Goal: Task Accomplishment & Management: Use online tool/utility

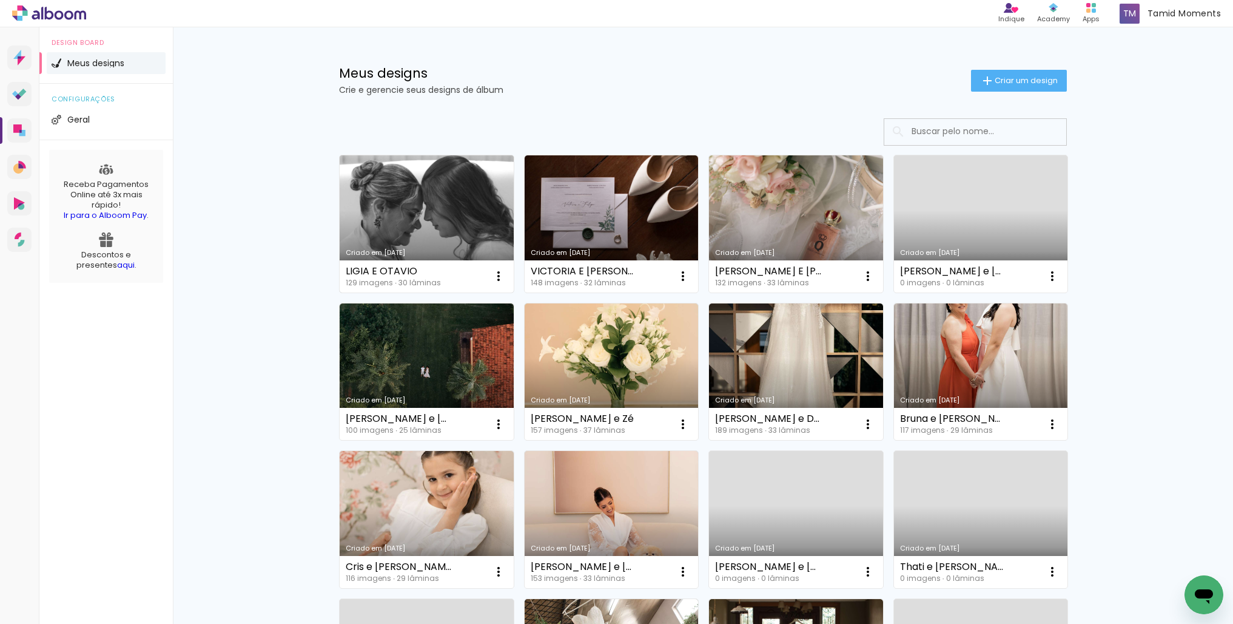
click at [437, 218] on link "Criado em [DATE]" at bounding box center [427, 223] width 174 height 137
click at [438, 218] on link "Criado em [DATE]" at bounding box center [427, 223] width 174 height 137
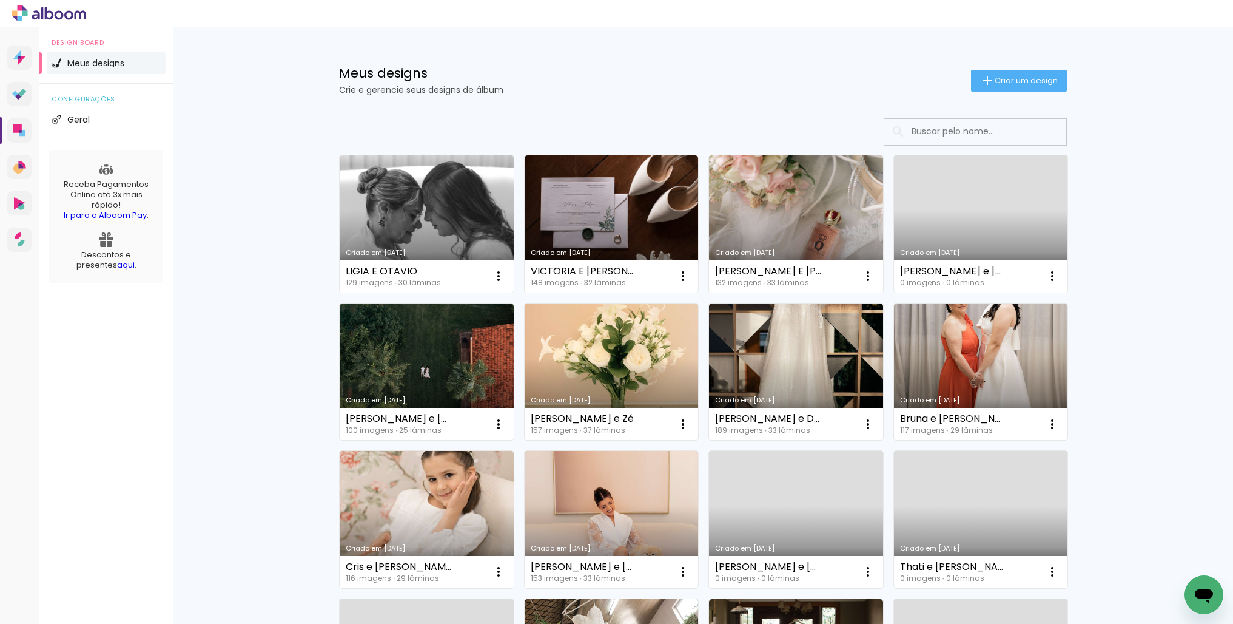
click at [444, 195] on link "Criado em [DATE]" at bounding box center [427, 223] width 174 height 137
click at [977, 343] on link "Criado em [DATE]" at bounding box center [981, 371] width 174 height 137
